Goal: Submit feedback/report problem: Submit feedback/report problem

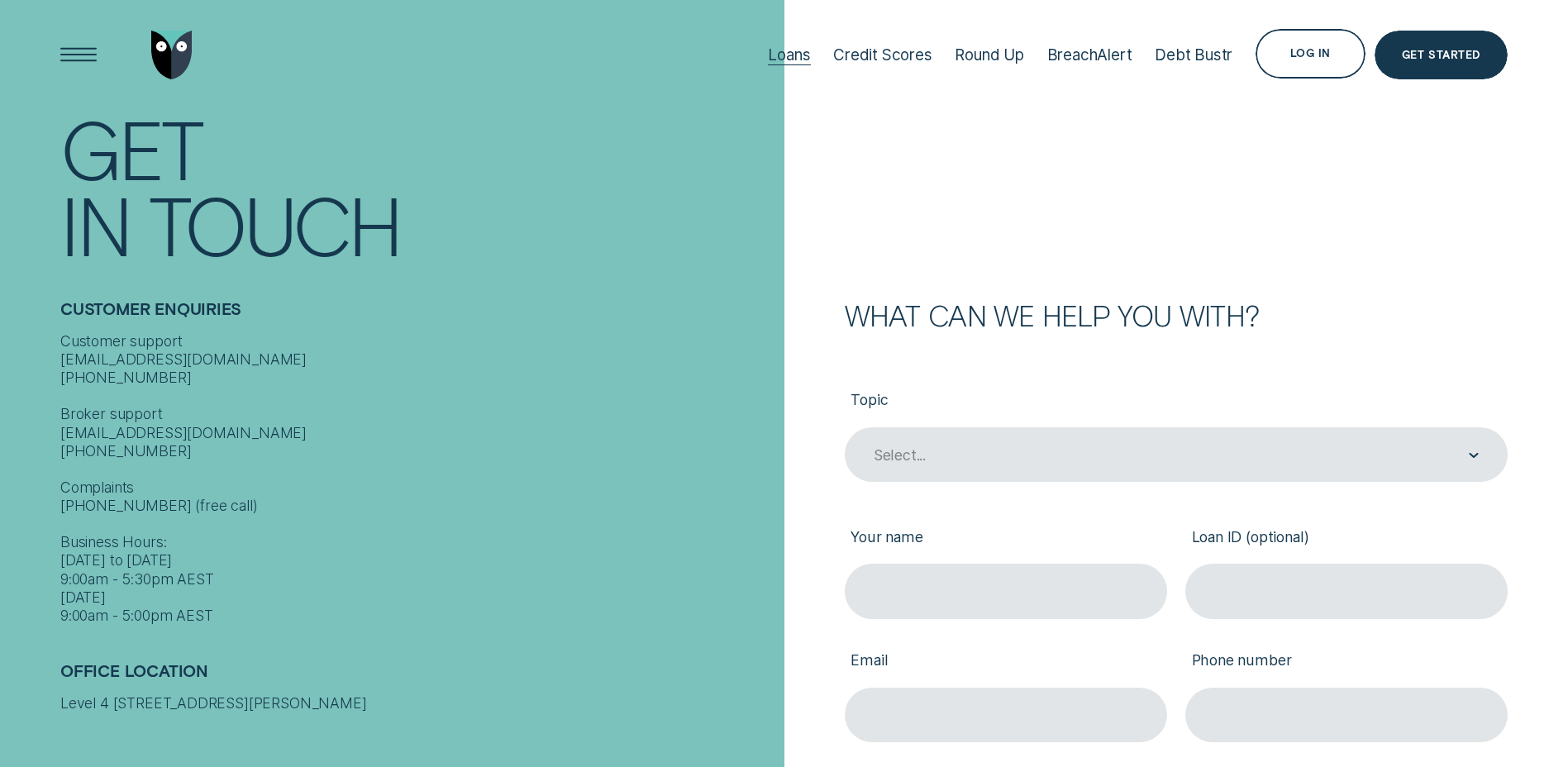
click at [793, 57] on div "Loans" at bounding box center [788, 55] width 42 height 19
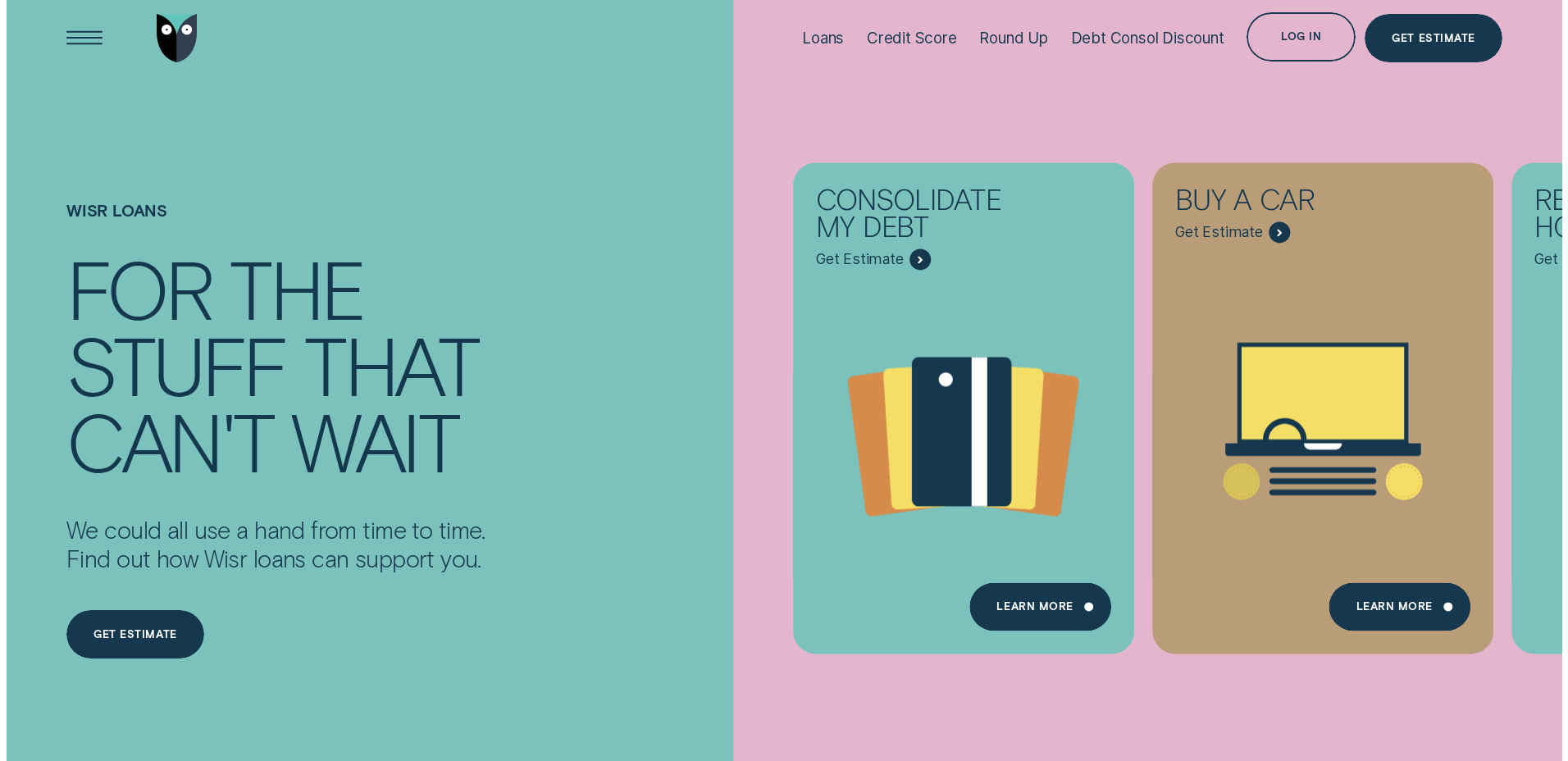
scroll to position [20, 0]
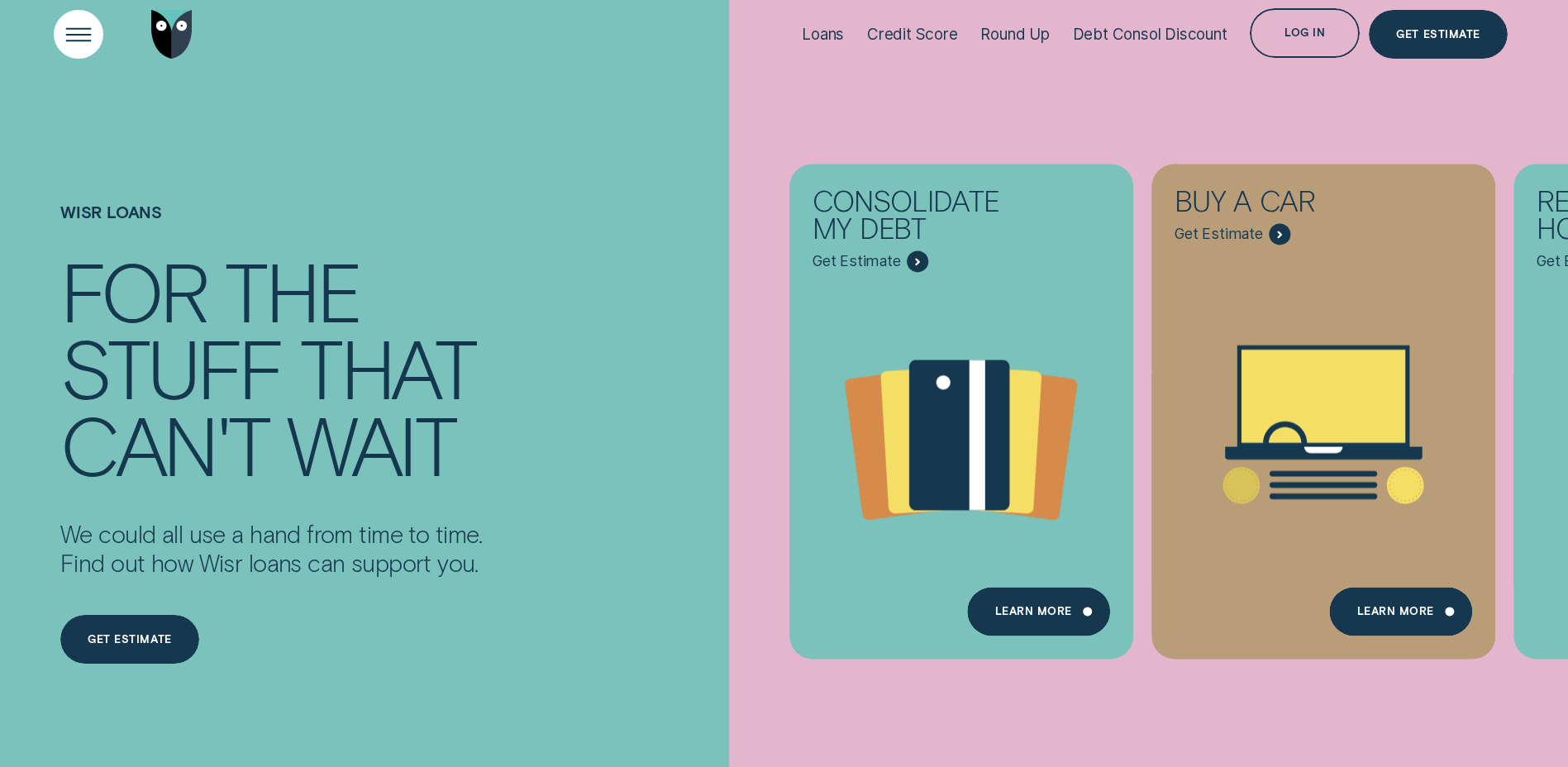
click at [75, 27] on div "Open Menu" at bounding box center [78, 33] width 69 height 69
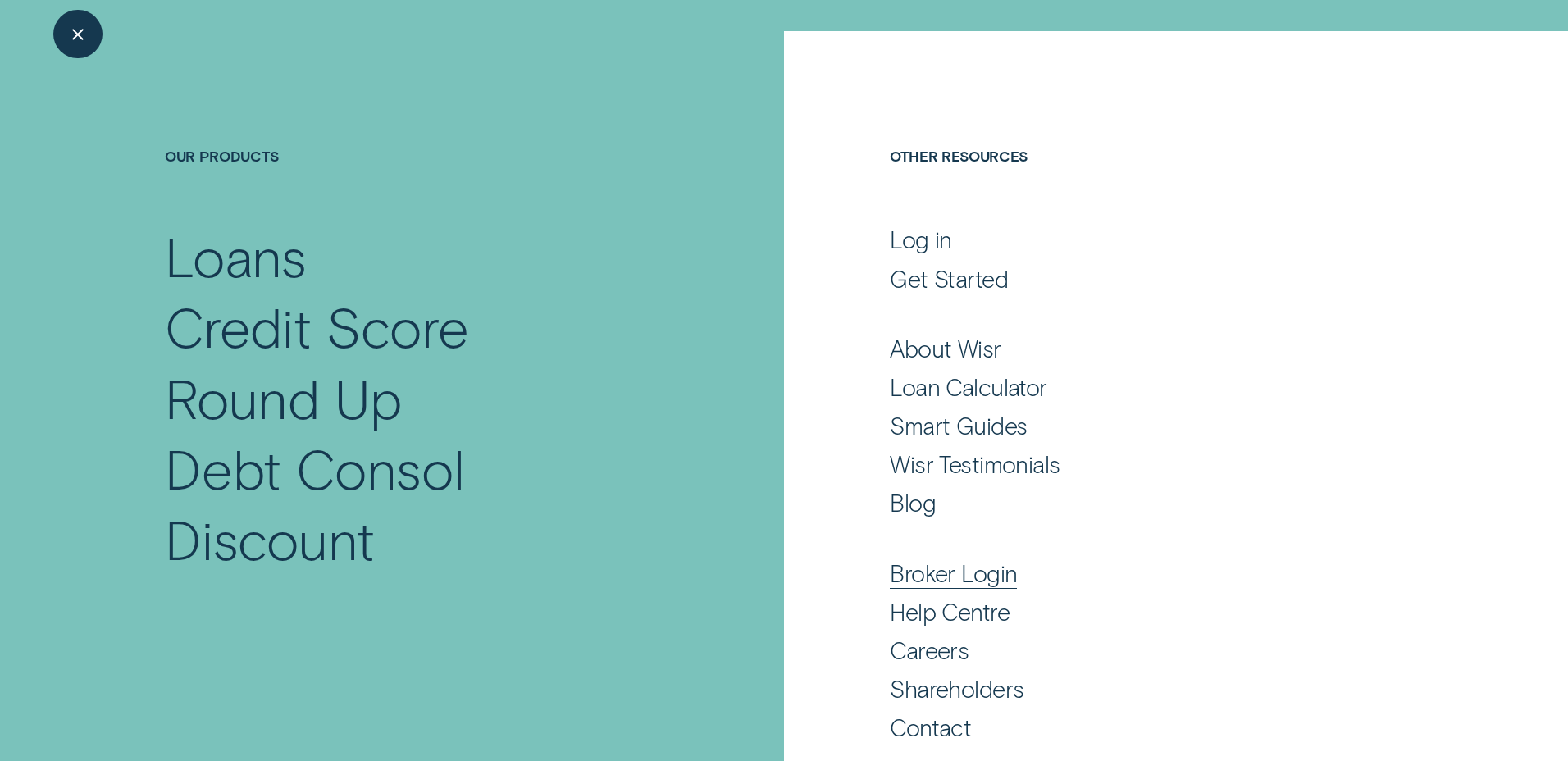
scroll to position [91, 0]
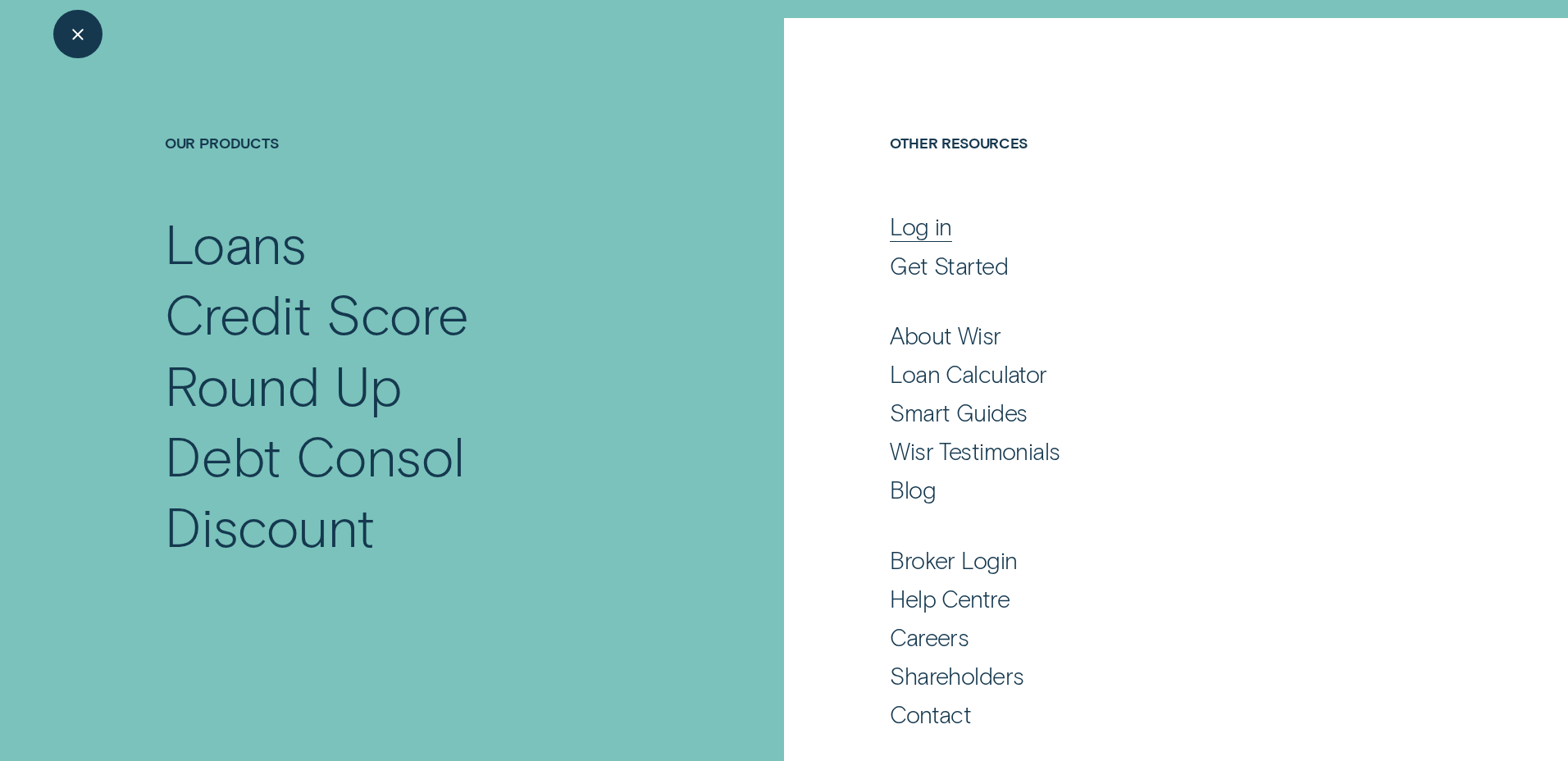
click at [906, 225] on div "Log in" at bounding box center [921, 226] width 62 height 30
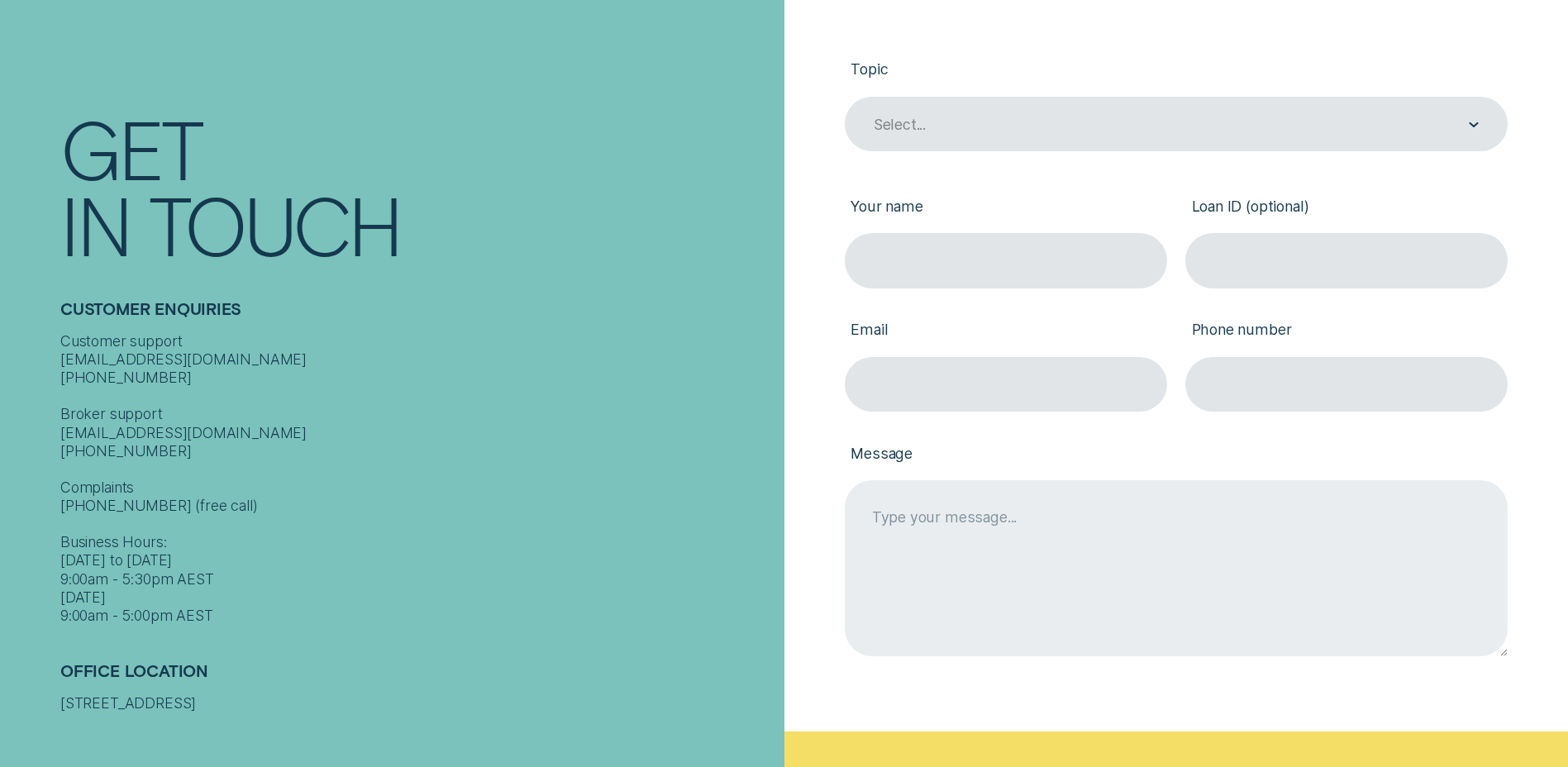
scroll to position [290, 0]
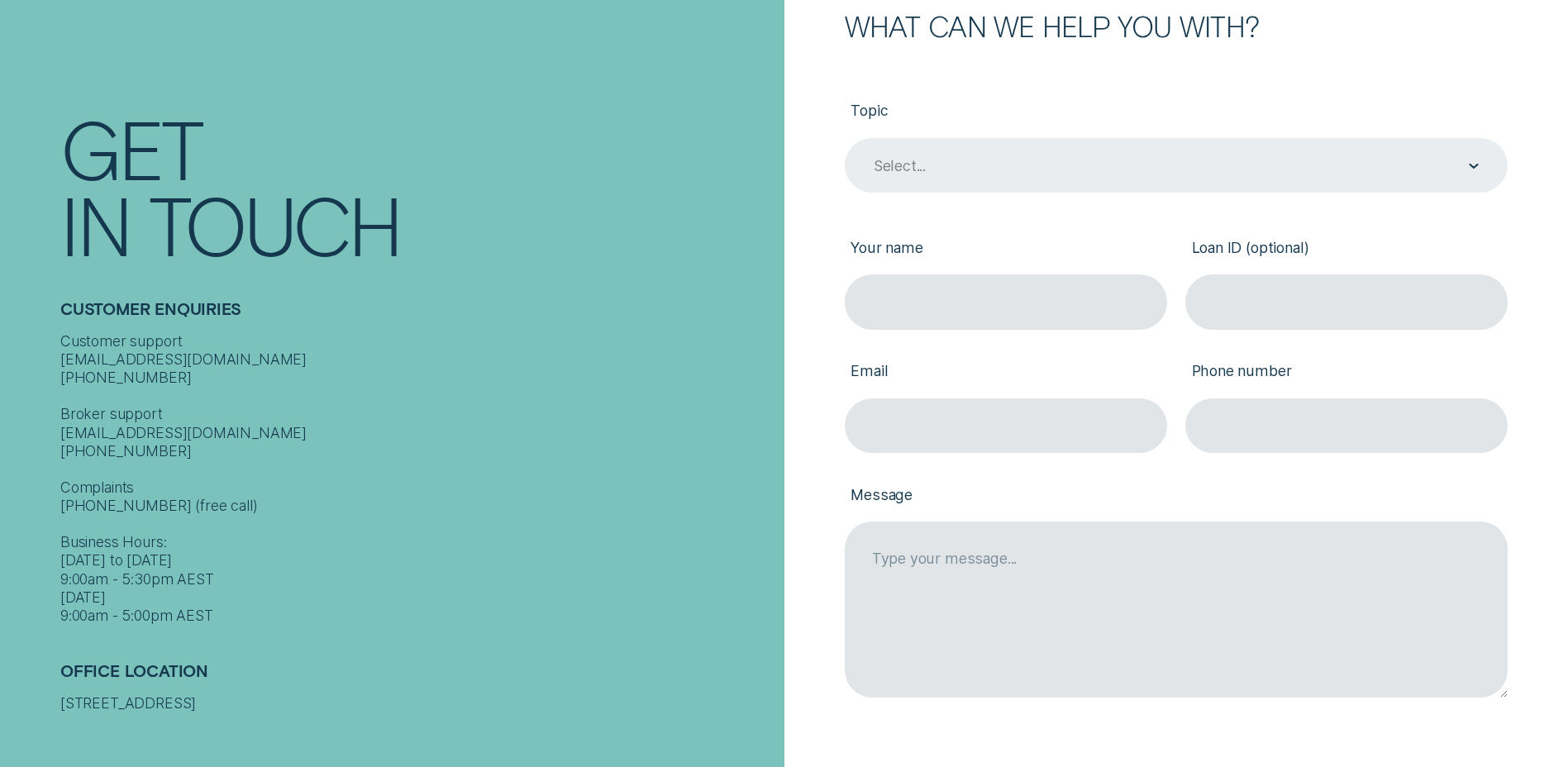
click at [1475, 164] on icon "Contact form" at bounding box center [1474, 166] width 10 height 5
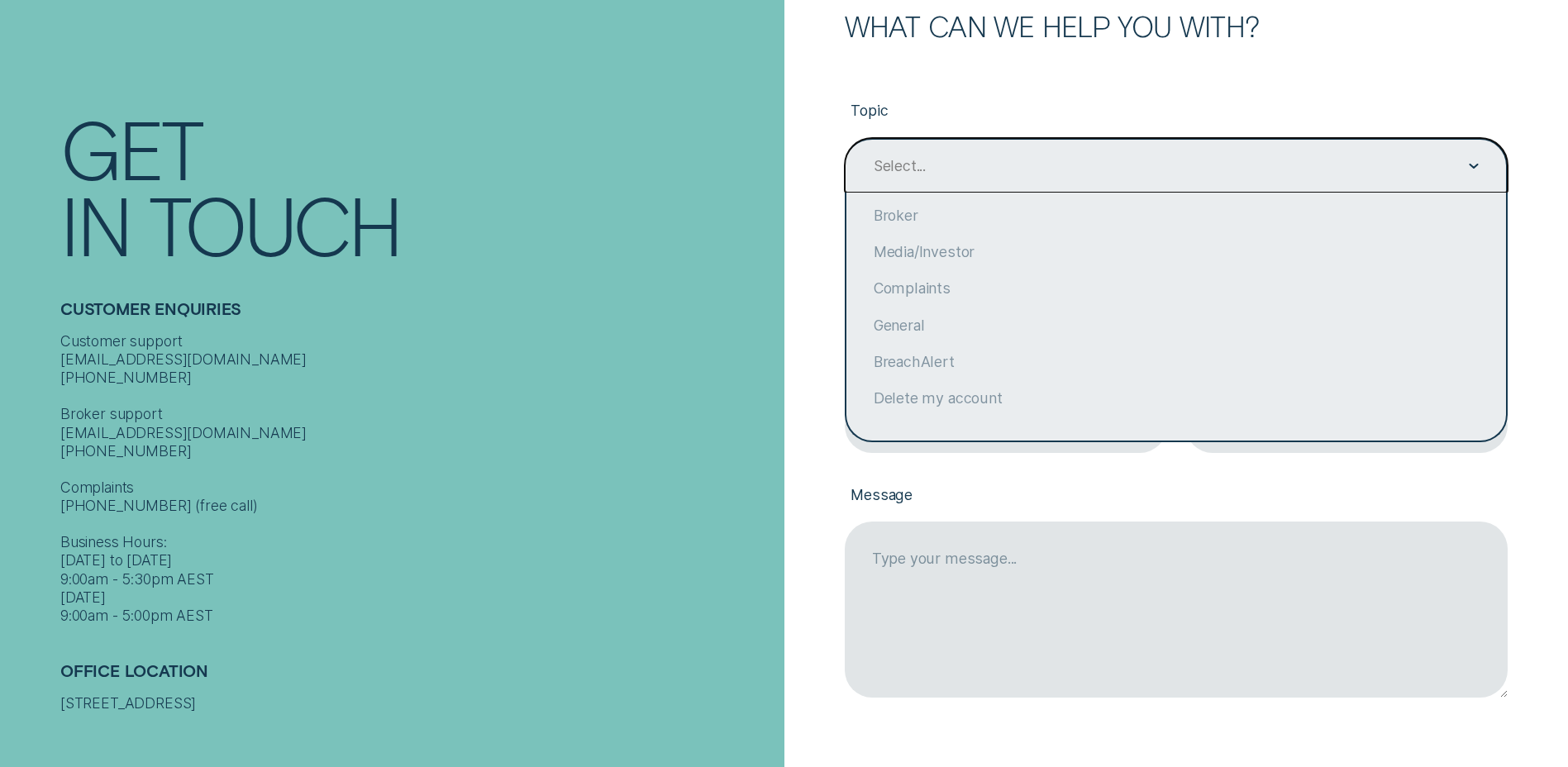
scroll to position [128, 0]
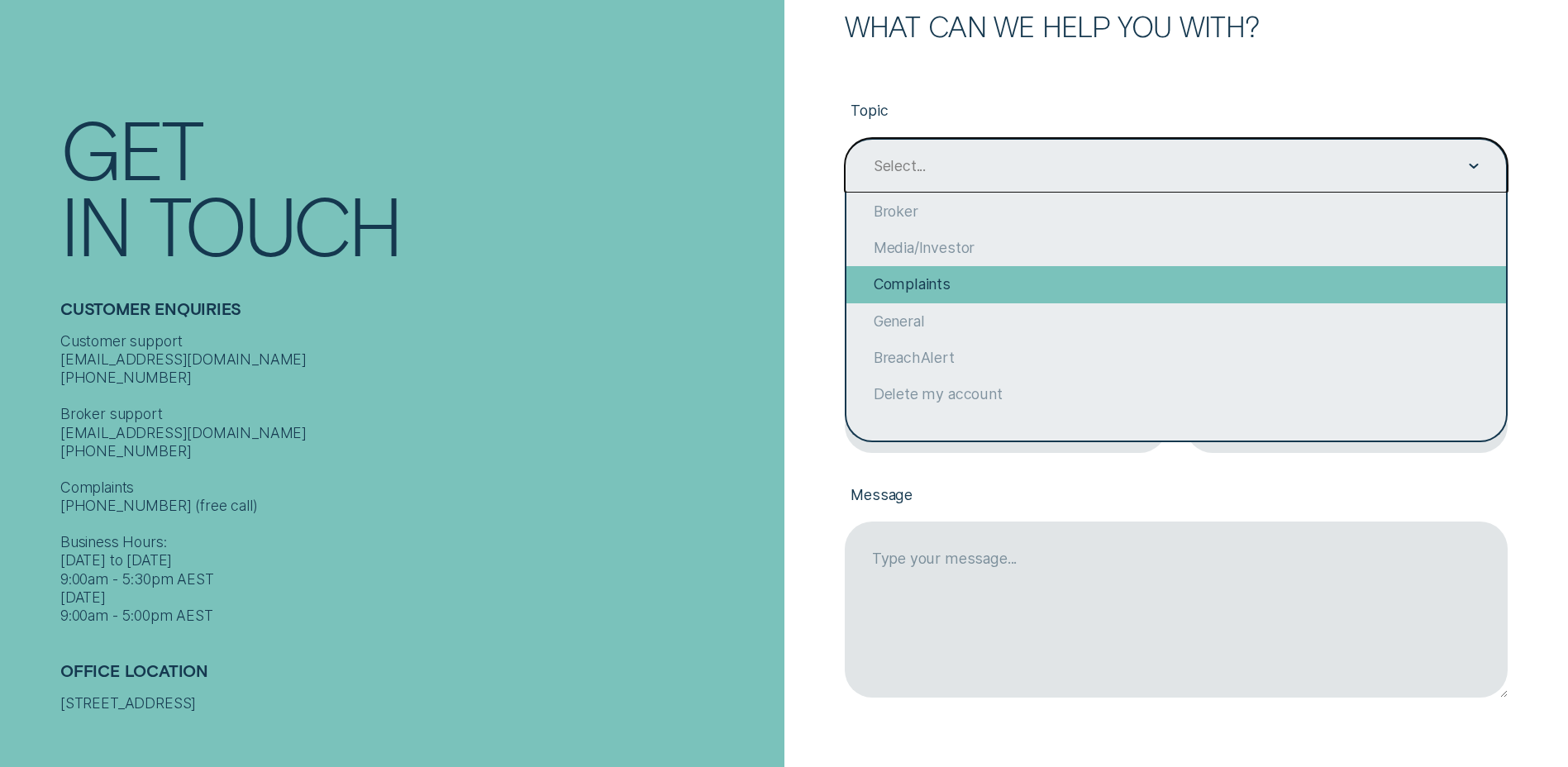
click at [975, 290] on div "Complaints" at bounding box center [1176, 285] width 660 height 36
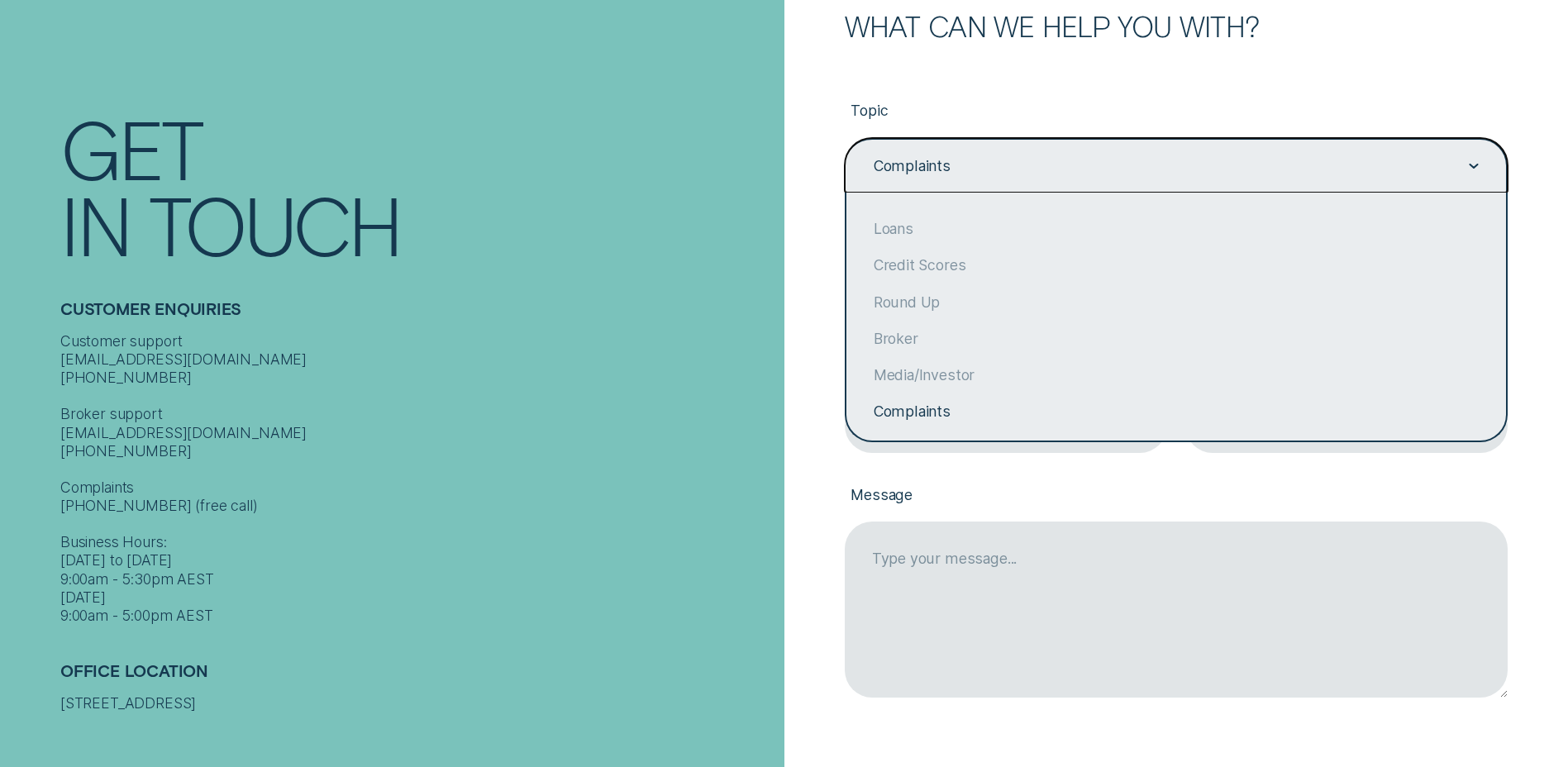
click at [1479, 168] on div "Complaints" at bounding box center [1176, 165] width 663 height 55
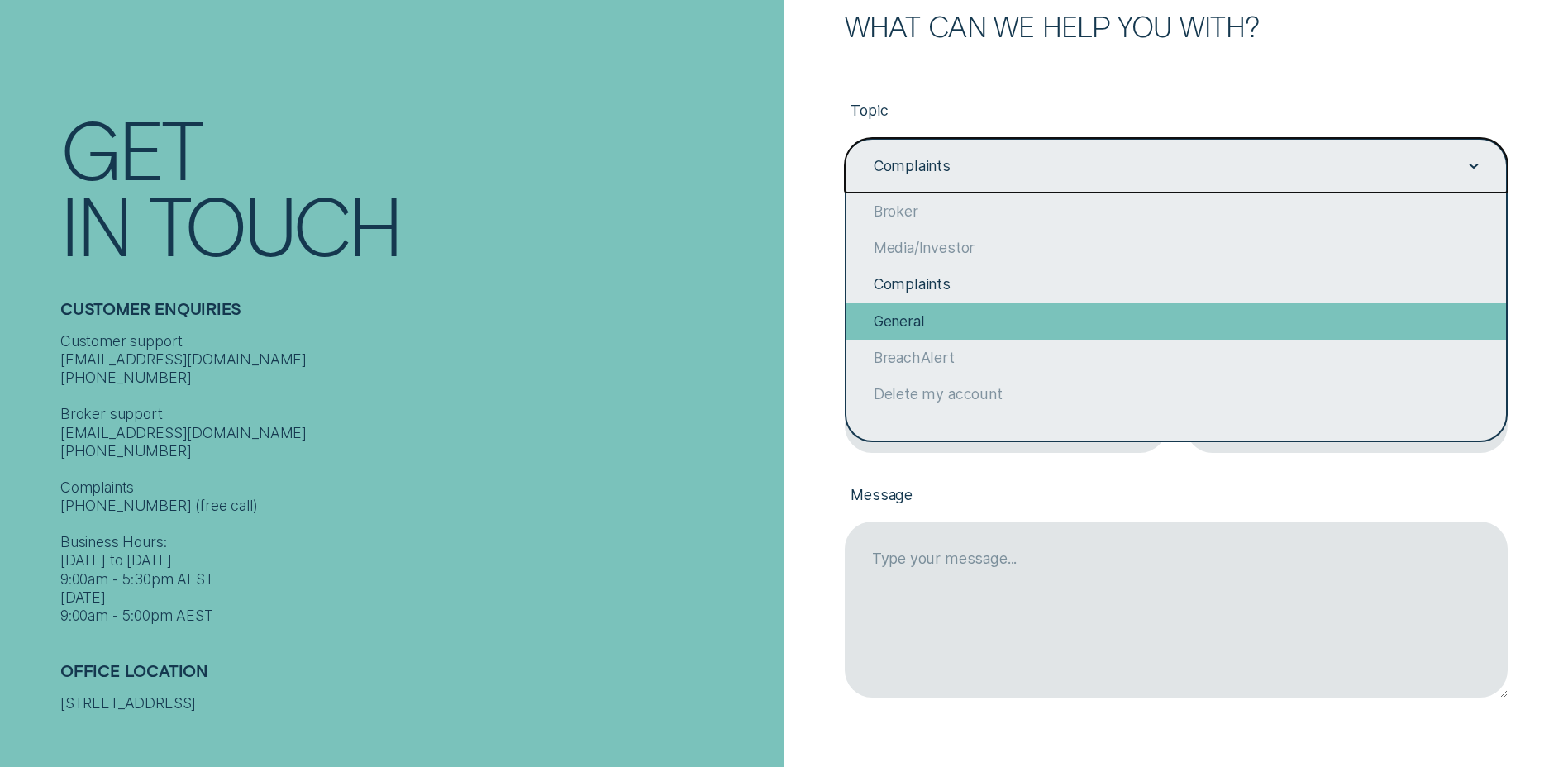
click at [908, 317] on div "General" at bounding box center [1176, 321] width 660 height 36
type input "General"
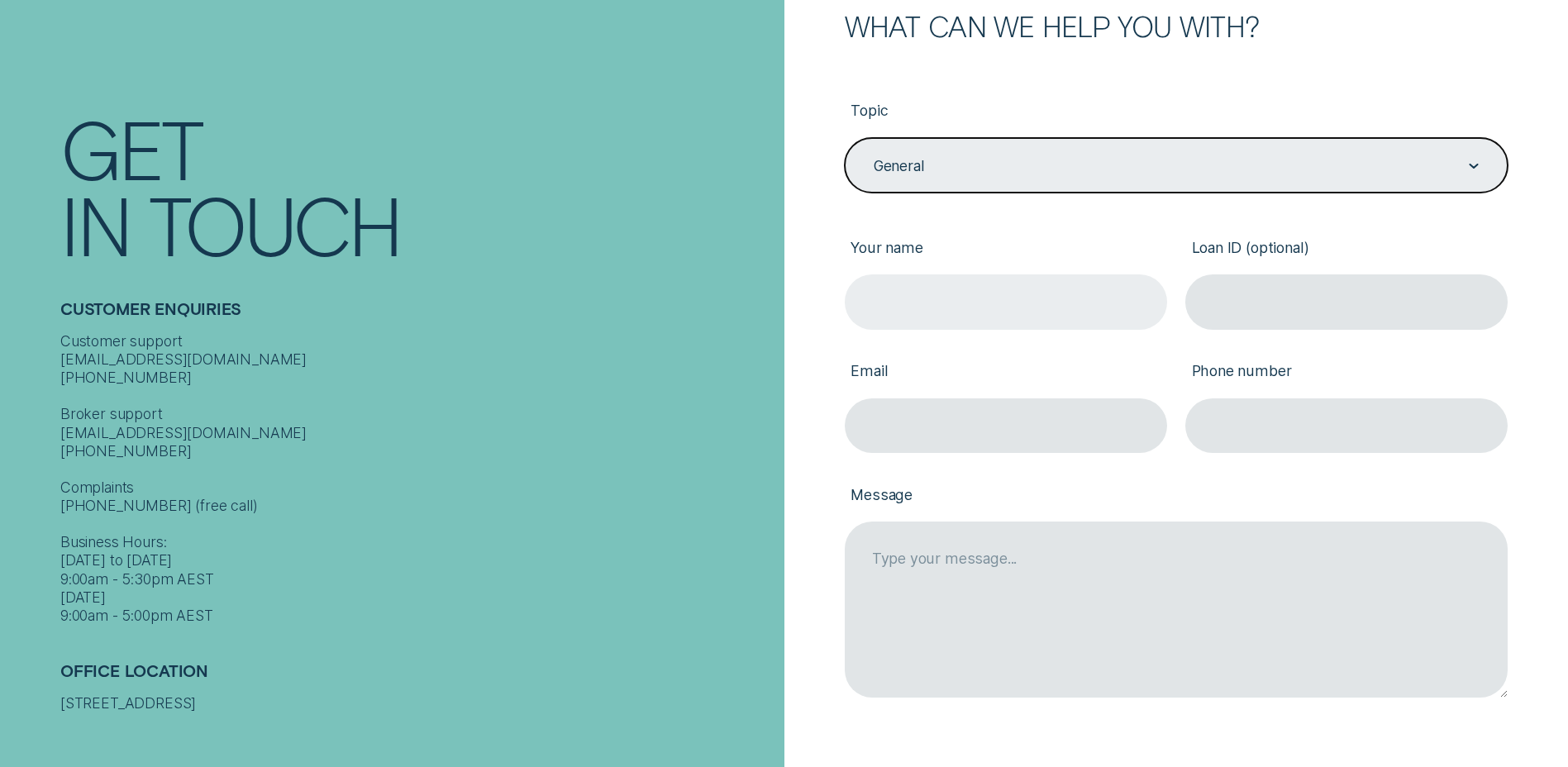
click at [911, 296] on input "Your name" at bounding box center [1006, 302] width 322 height 55
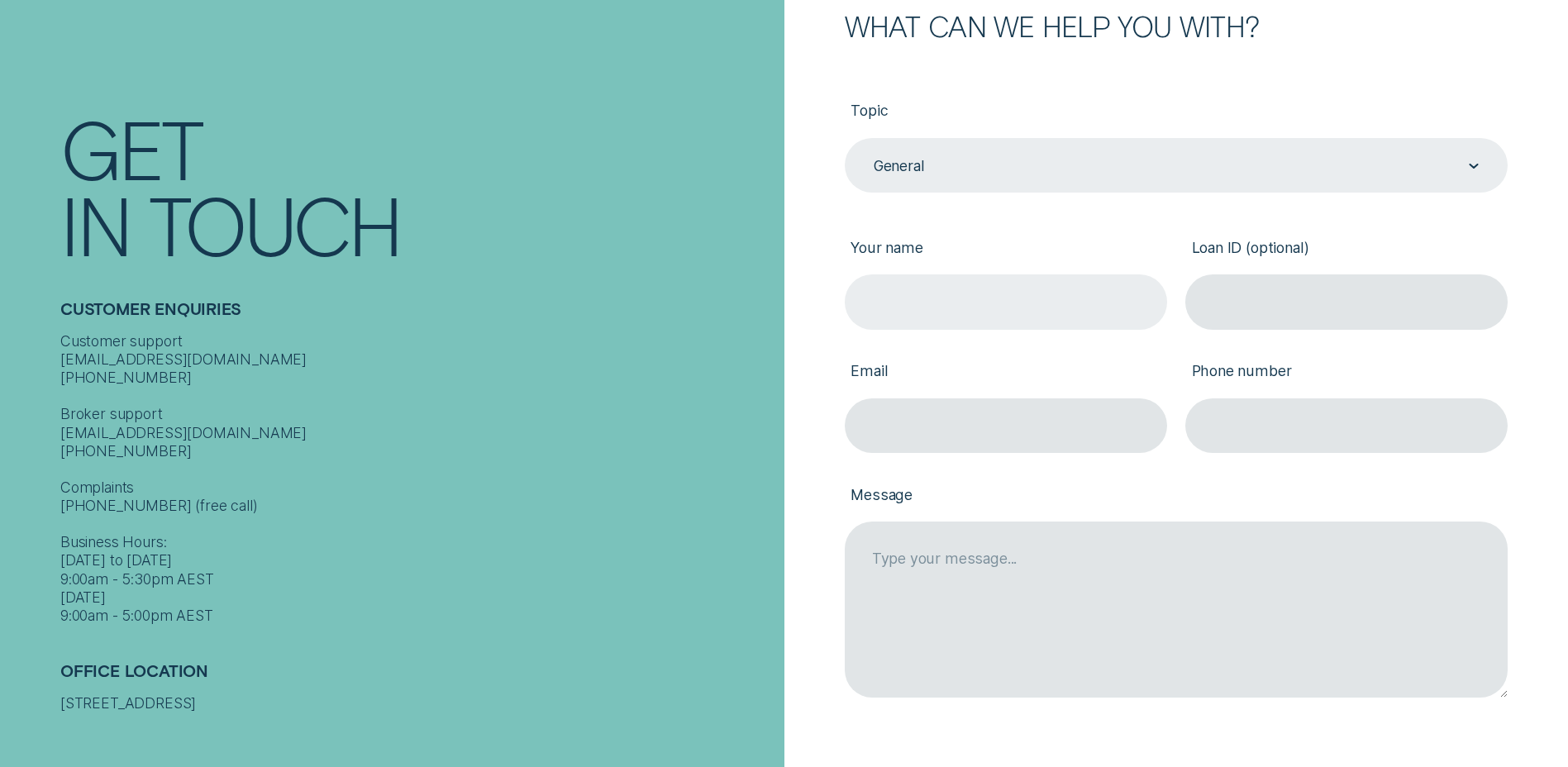
type input "[PERSON_NAME]"
type input "[PERSON_NAME][EMAIL_ADDRESS][PERSON_NAME][DOMAIN_NAME]"
type input "1414788706"
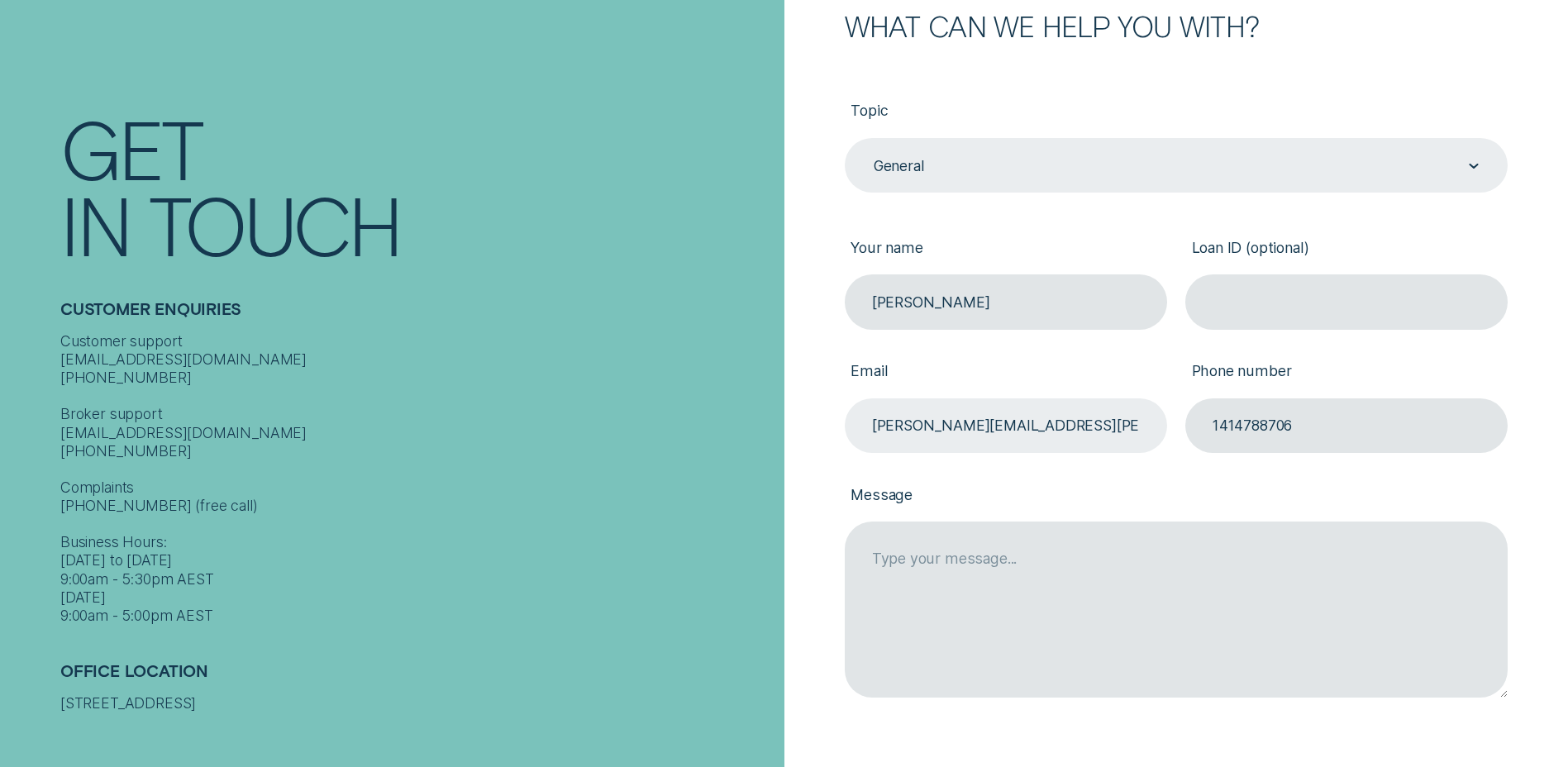
click at [871, 420] on input "[PERSON_NAME][EMAIL_ADDRESS][PERSON_NAME][DOMAIN_NAME]" at bounding box center [1006, 426] width 322 height 55
drag, startPoint x: 871, startPoint y: 420, endPoint x: 1171, endPoint y: 461, distance: 302.8
click at [1171, 461] on div "Topic General General Your name [PERSON_NAME] Loan ID (optional) Email [PERSON_…" at bounding box center [1176, 393] width 682 height 613
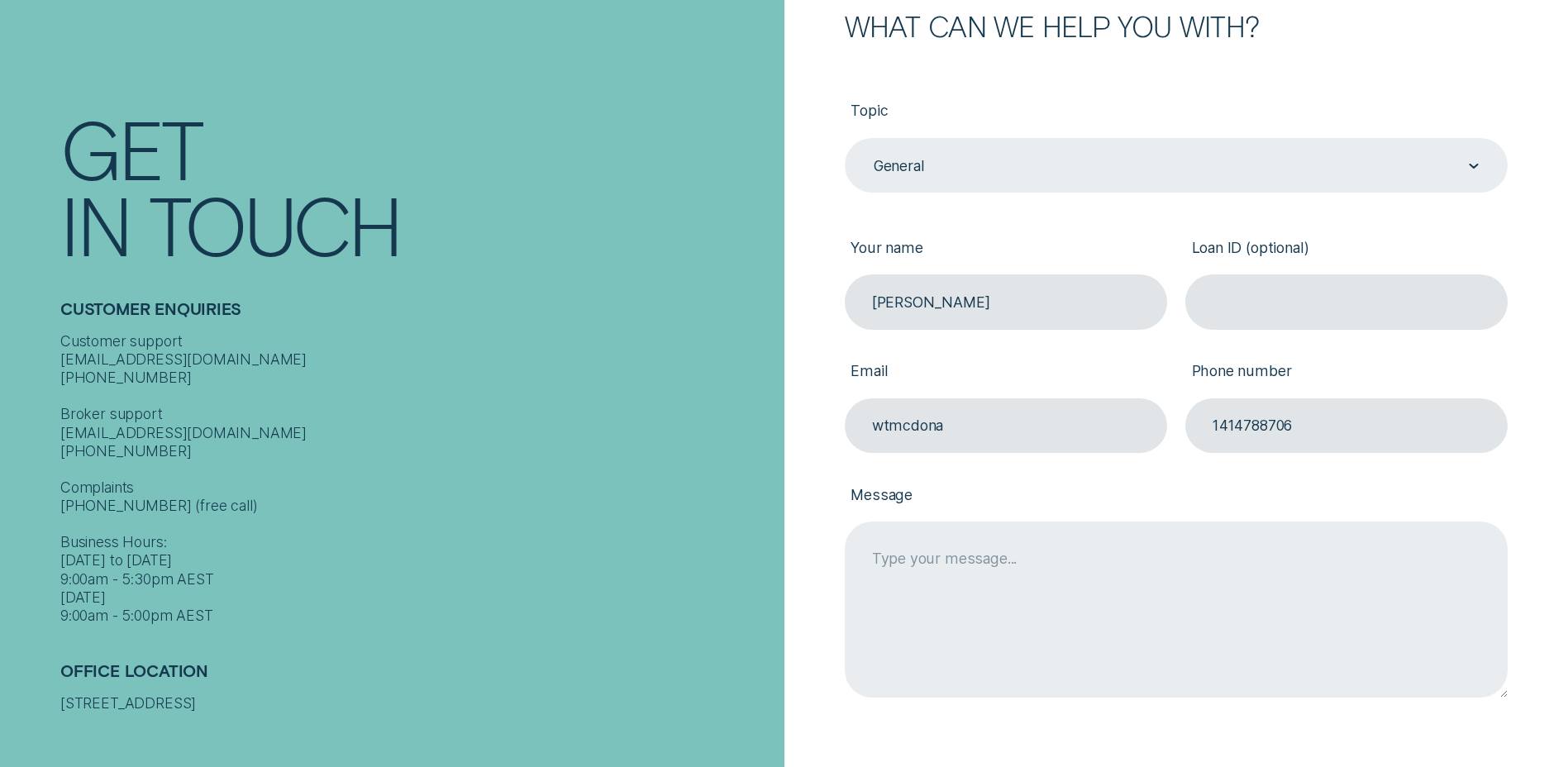
type input "[EMAIL_ADDRESS][DOMAIN_NAME]"
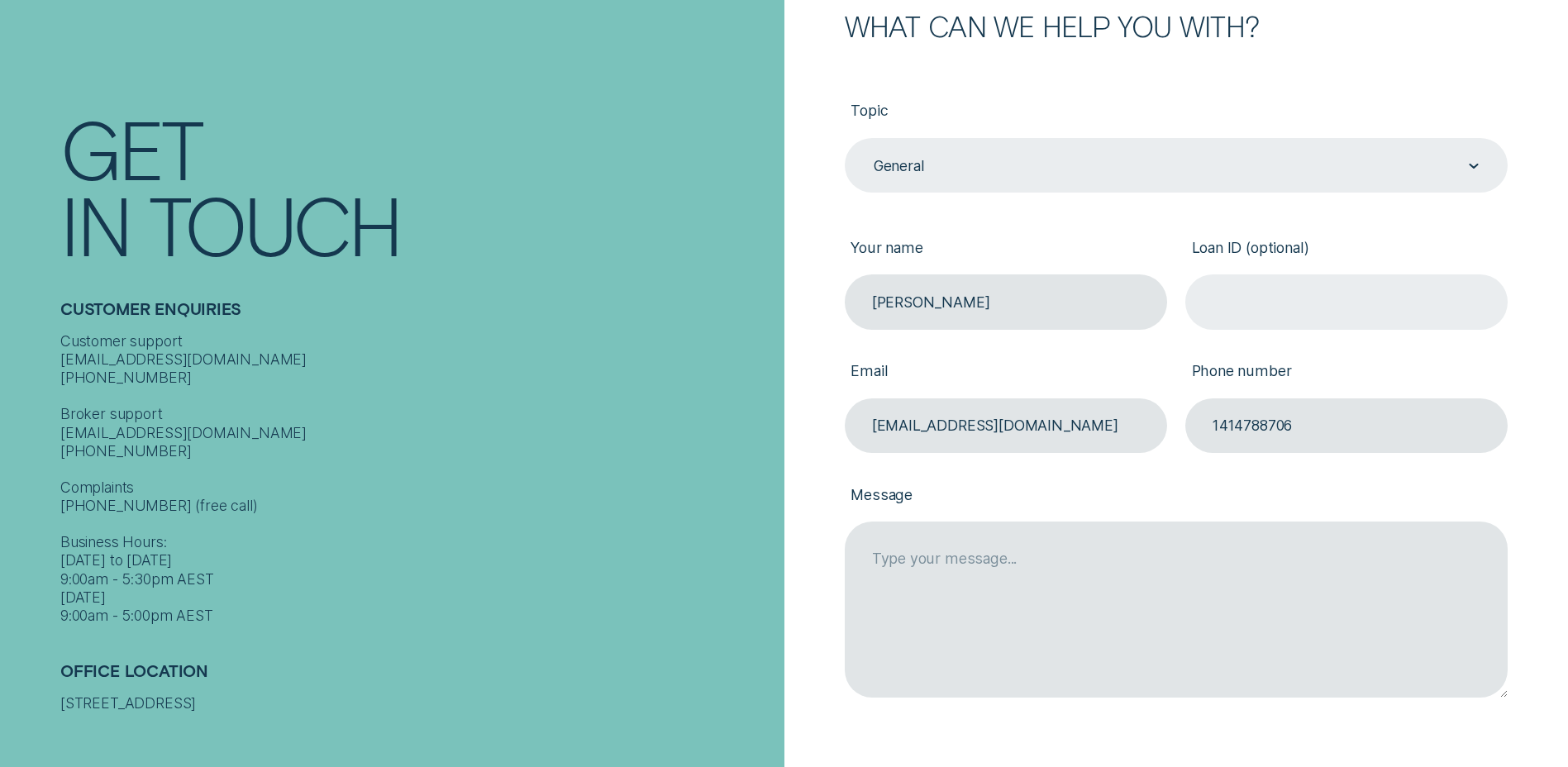
click at [1228, 303] on input "Loan ID (optional)" at bounding box center [1346, 302] width 322 height 55
click at [1228, 303] on input "42006" at bounding box center [1346, 302] width 322 height 55
click at [1288, 308] on input "429006" at bounding box center [1346, 302] width 322 height 55
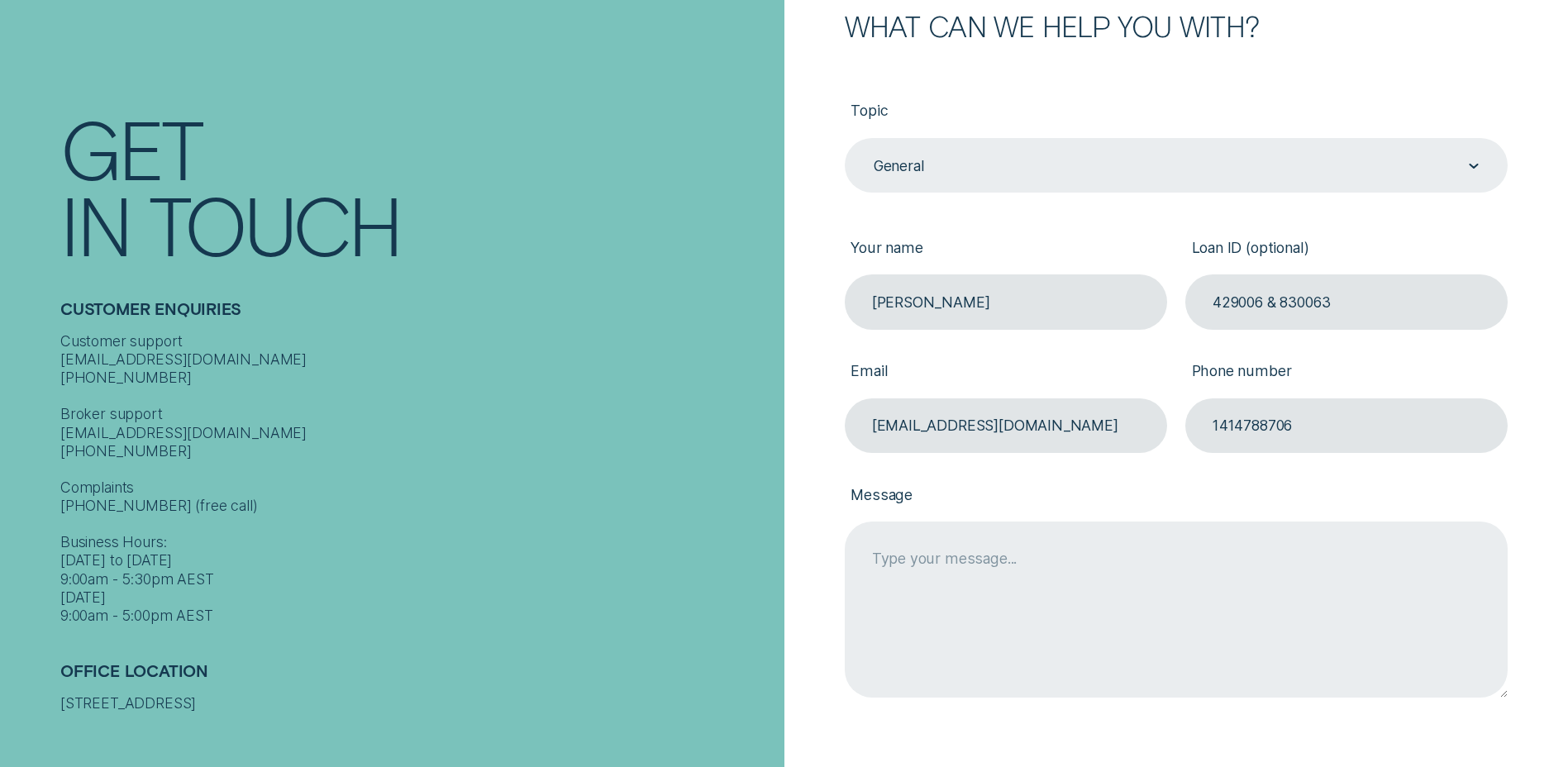
type input "429006 & 830063"
click at [871, 564] on textarea "Message" at bounding box center [1176, 609] width 663 height 175
click at [1321, 573] on textarea "Hi, I tried to update my address. We have been moving house a brand as w eare w…" at bounding box center [1176, 609] width 663 height 175
drag, startPoint x: 1316, startPoint y: 573, endPoint x: 1267, endPoint y: 578, distance: 49.3
click at [1267, 578] on textarea "Hi, I tried to update my address. We have been moving house a brand as w eare w…" at bounding box center [1176, 609] width 663 height 175
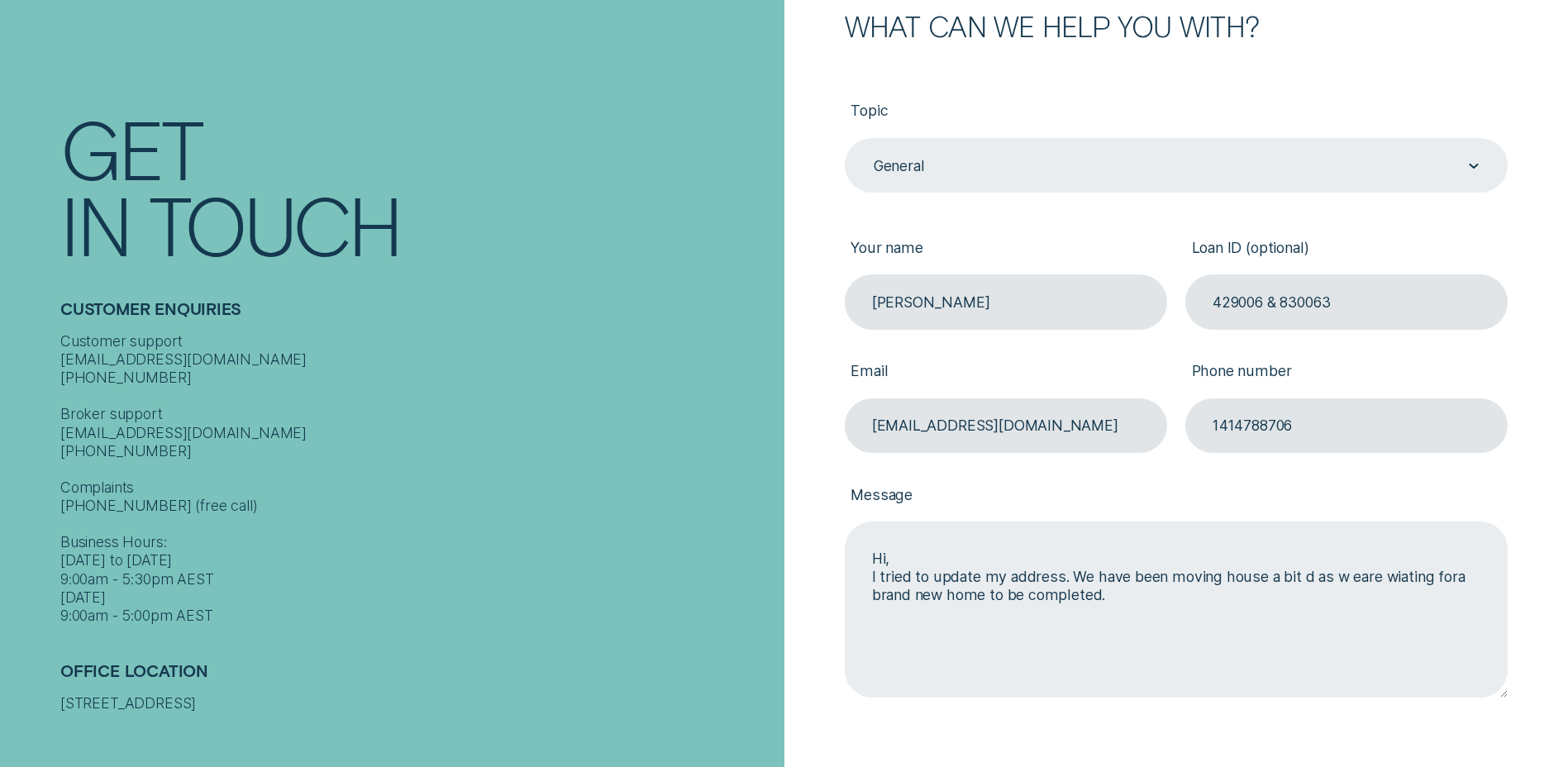
click at [1316, 578] on textarea "Hi, I tried to update my address. We have been moving house a bit d as w eare w…" at bounding box center [1176, 609] width 663 height 175
click at [1440, 578] on textarea "Hi, I tried to update my address. We have been moving house a bit as we are wai…" at bounding box center [1176, 609] width 663 height 175
click at [1127, 601] on textarea "Hi, I tried to update my address. We have been moving house a bit as we are wai…" at bounding box center [1176, 609] width 663 height 175
click at [1424, 596] on textarea "Hi, I tried to update my address. We have been moving house a bit as we are wai…" at bounding box center [1176, 609] width 663 height 175
click at [1038, 618] on textarea "Hi, I tried to update my address. We have been moving house a bit as we are wai…" at bounding box center [1176, 609] width 663 height 175
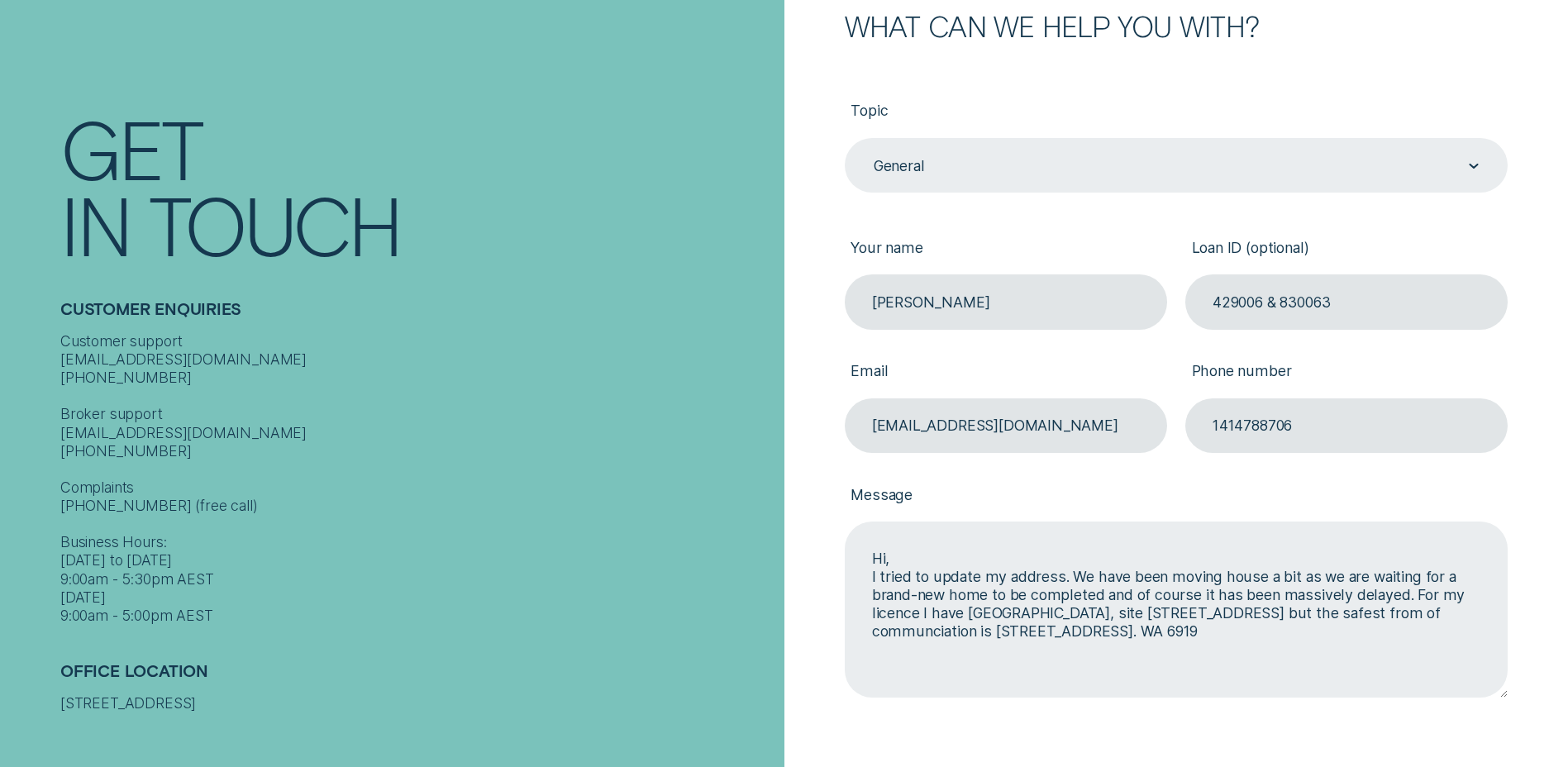
click at [1304, 630] on textarea "Hi, I tried to update my address. We have been moving house a bit as we are wai…" at bounding box center [1176, 609] width 663 height 175
drag, startPoint x: 1291, startPoint y: 611, endPoint x: 1258, endPoint y: 611, distance: 33.0
click at [1258, 611] on textarea "Hi, I tried to update my address. We have been moving house a bit as we are wai…" at bounding box center [1176, 609] width 663 height 175
click at [1254, 614] on textarea "Hi, I tried to update my address. We have been moving house a bit as we are wai…" at bounding box center [1176, 609] width 663 height 175
click at [1379, 635] on textarea "Hi, I tried to update my address. We have been moving house a bit as we are wai…" at bounding box center [1176, 609] width 663 height 175
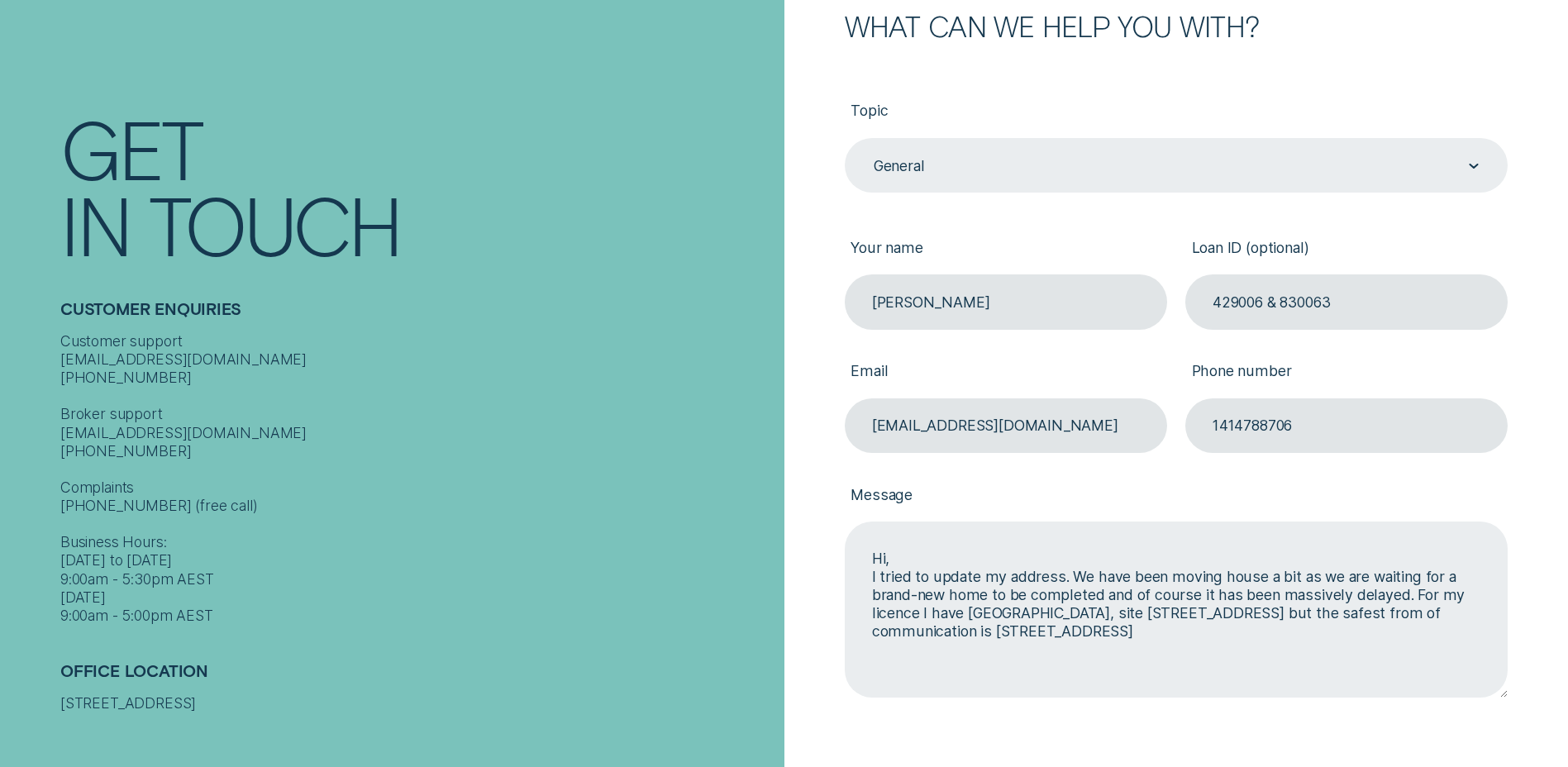
drag, startPoint x: 1457, startPoint y: 613, endPoint x: 1458, endPoint y: 626, distance: 13.0
click at [1476, 672] on textarea "Hi, I tried to update my address. We have been moving house a bit as we are wai…" at bounding box center [1176, 609] width 663 height 175
click at [1370, 629] on textarea "Hi, I tried to update my address. We have been moving house a bit as we are wai…" at bounding box center [1176, 609] width 663 height 175
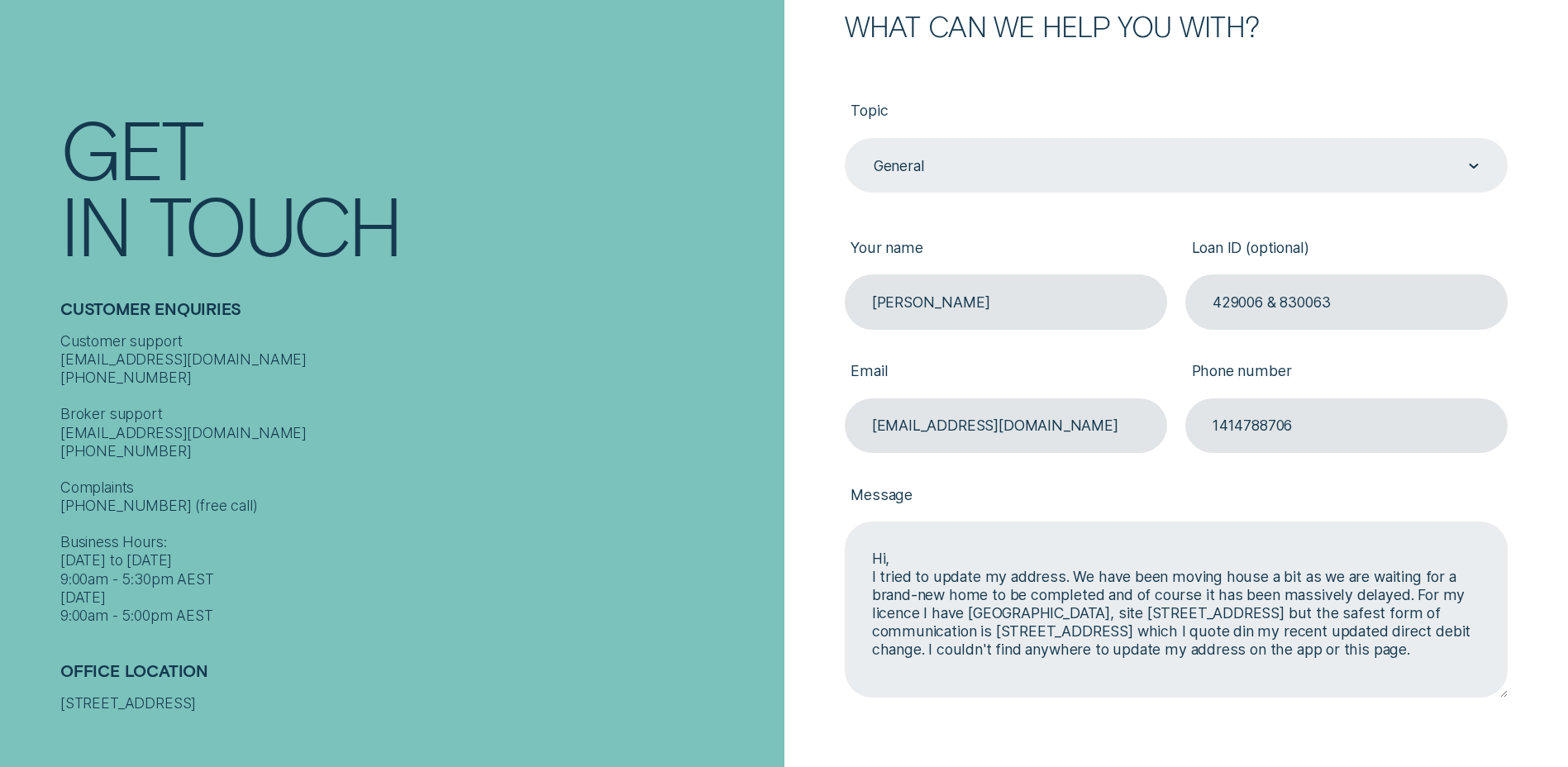
click at [1100, 667] on textarea "Hi, I tried to update my address. We have been moving house a bit as we are wai…" at bounding box center [1176, 609] width 663 height 175
click at [907, 550] on textarea "Hi, I tried to update my address. We have been moving house a bit as we are wai…" at bounding box center [1176, 609] width 663 height 175
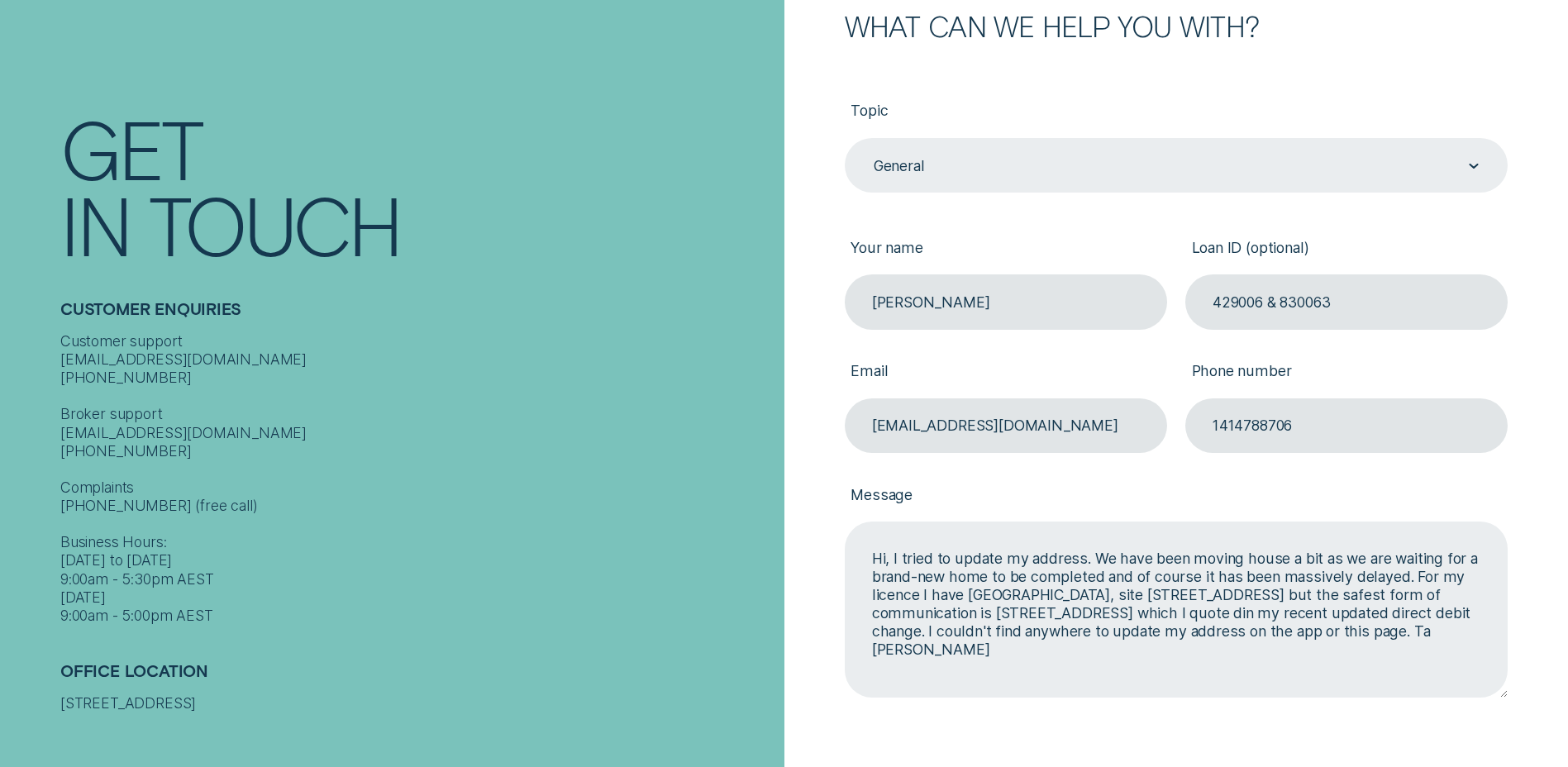
click at [1457, 613] on textarea "Hi, I tried to update my address. We have been moving house a bit as we are wai…" at bounding box center [1176, 609] width 663 height 175
click at [879, 632] on textarea "Hi, I tried to update my address. We have been moving house a bit as we are wai…" at bounding box center [1176, 609] width 663 height 175
click at [1038, 648] on textarea "Hi, I tried to update my address. We have been moving house a bit as we are wai…" at bounding box center [1176, 609] width 663 height 175
click at [1046, 651] on textarea "Hi, I tried to update my address. We have been moving house a bit as we are wai…" at bounding box center [1176, 609] width 663 height 175
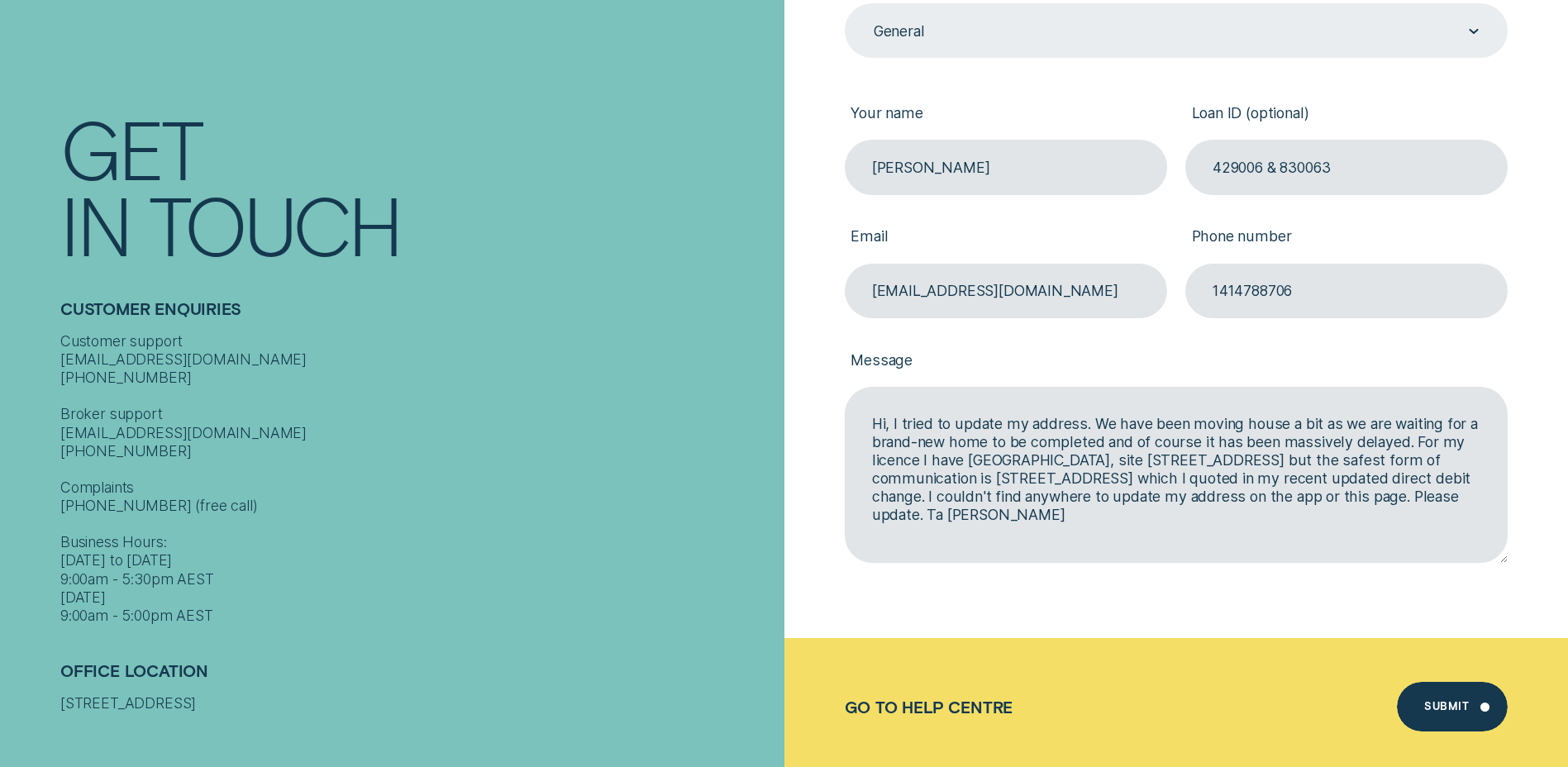
scroll to position [413, 0]
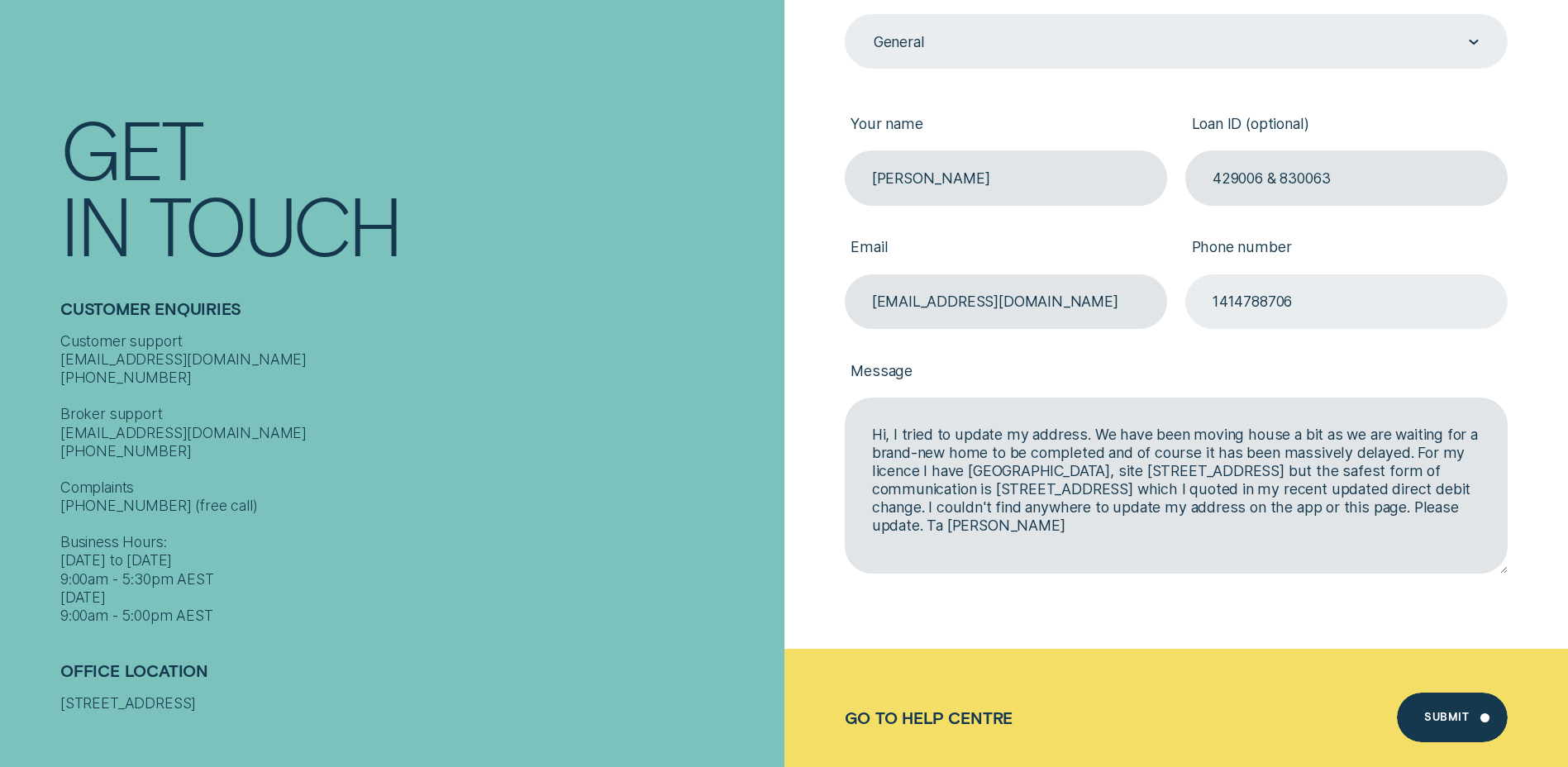
type textarea "Hi, I tried to update my address. We have been moving house a bit as we are wai…"
click at [1219, 300] on input "1414788706" at bounding box center [1346, 302] width 322 height 55
type input "0414788706"
click at [1480, 713] on div "Submit" at bounding box center [1451, 717] width 111 height 50
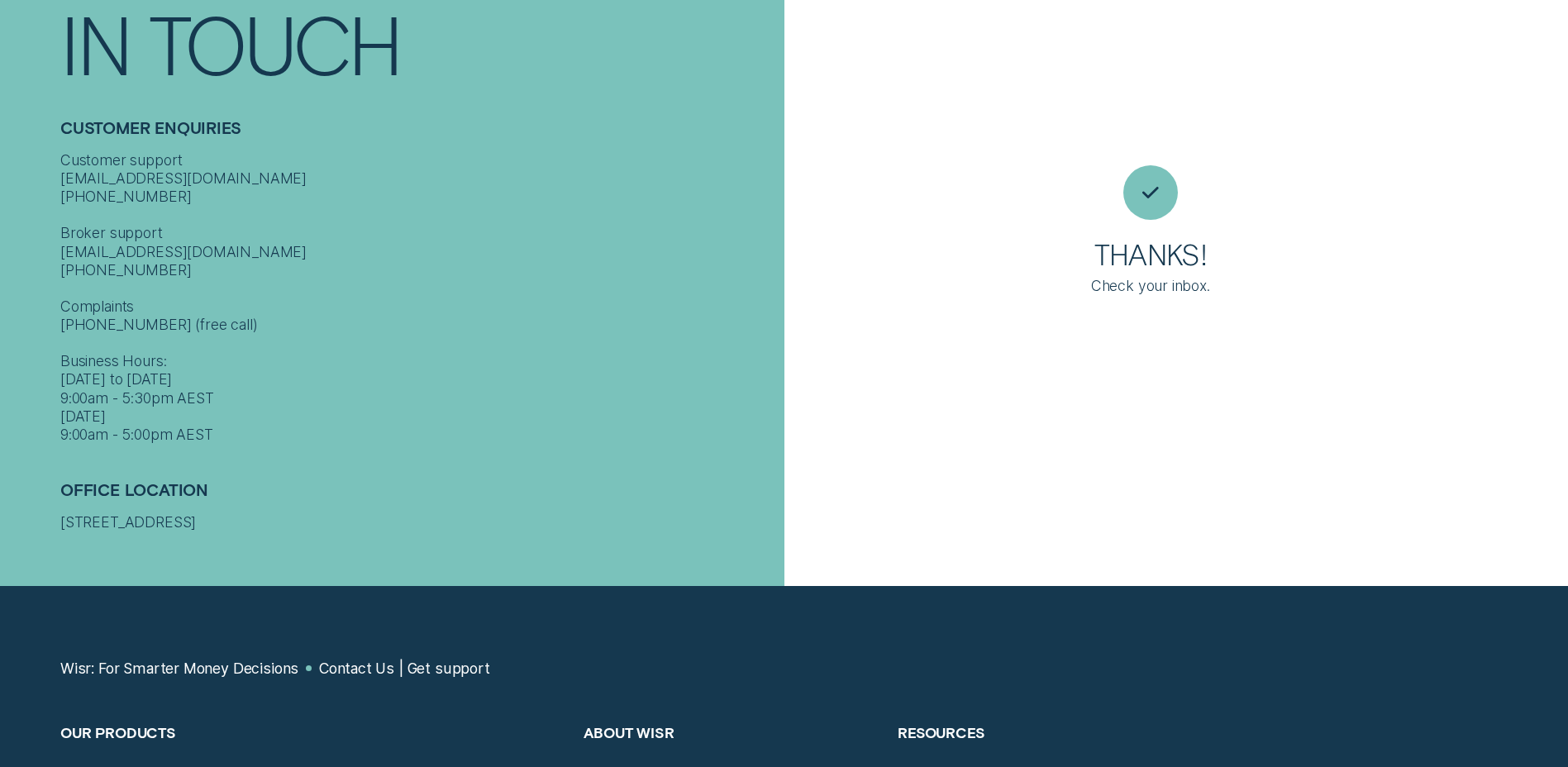
scroll to position [9, 0]
